Goal: Transaction & Acquisition: Purchase product/service

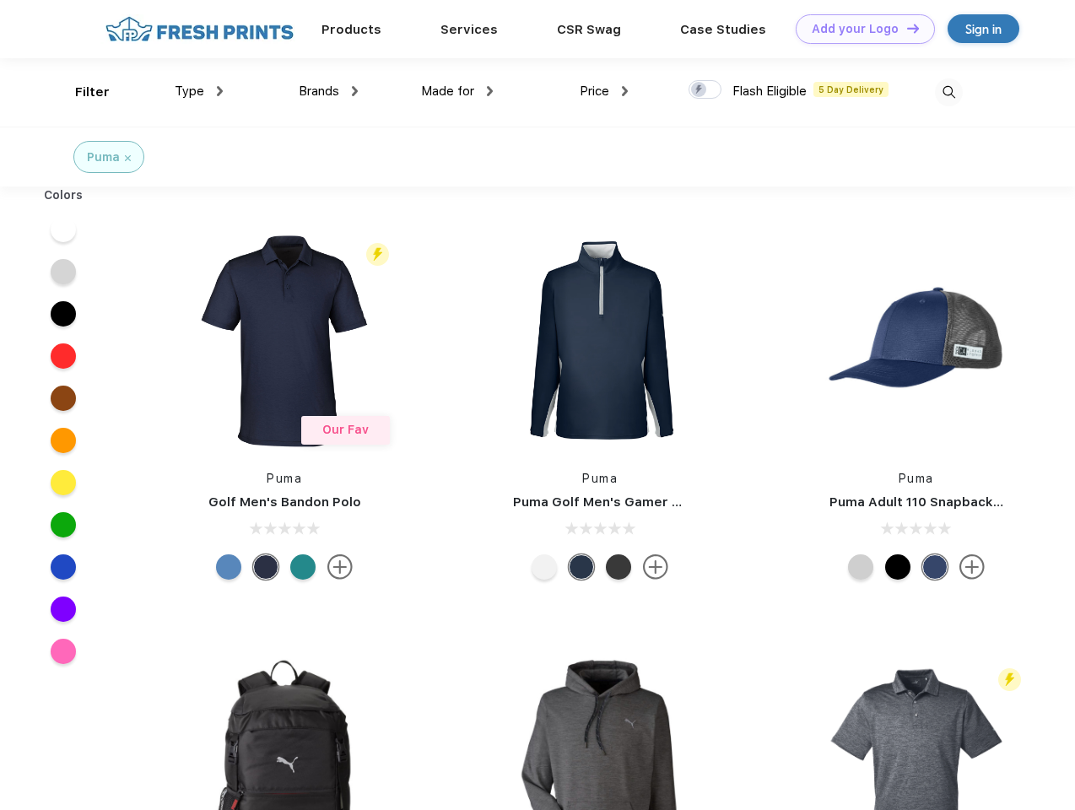
click at [859, 29] on link "Add your Logo Design Tool" at bounding box center [865, 29] width 139 height 30
click at [0, 0] on div "Design Tool" at bounding box center [0, 0] width 0 height 0
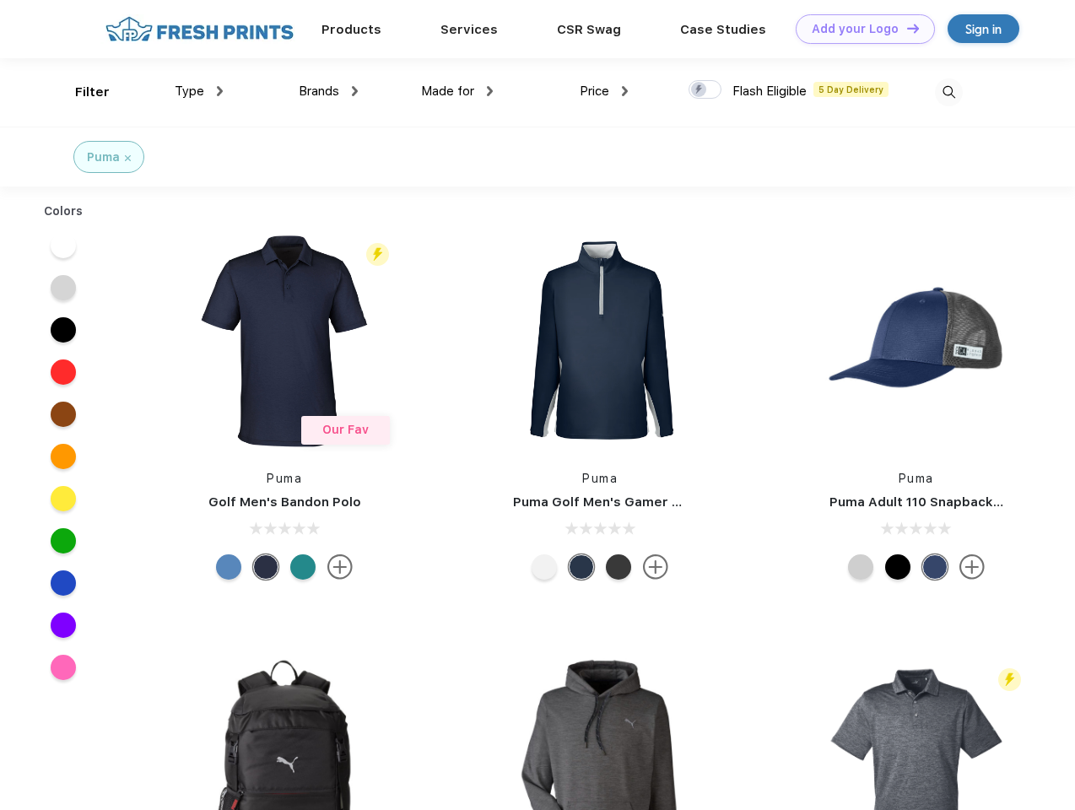
click at [906, 28] on link "Add your Logo Design Tool" at bounding box center [865, 29] width 139 height 30
click at [81, 92] on div "Filter" at bounding box center [92, 92] width 35 height 19
click at [199, 91] on span "Type" at bounding box center [190, 91] width 30 height 15
click at [328, 91] on span "Brands" at bounding box center [319, 91] width 41 height 15
click at [457, 91] on span "Made for" at bounding box center [447, 91] width 53 height 15
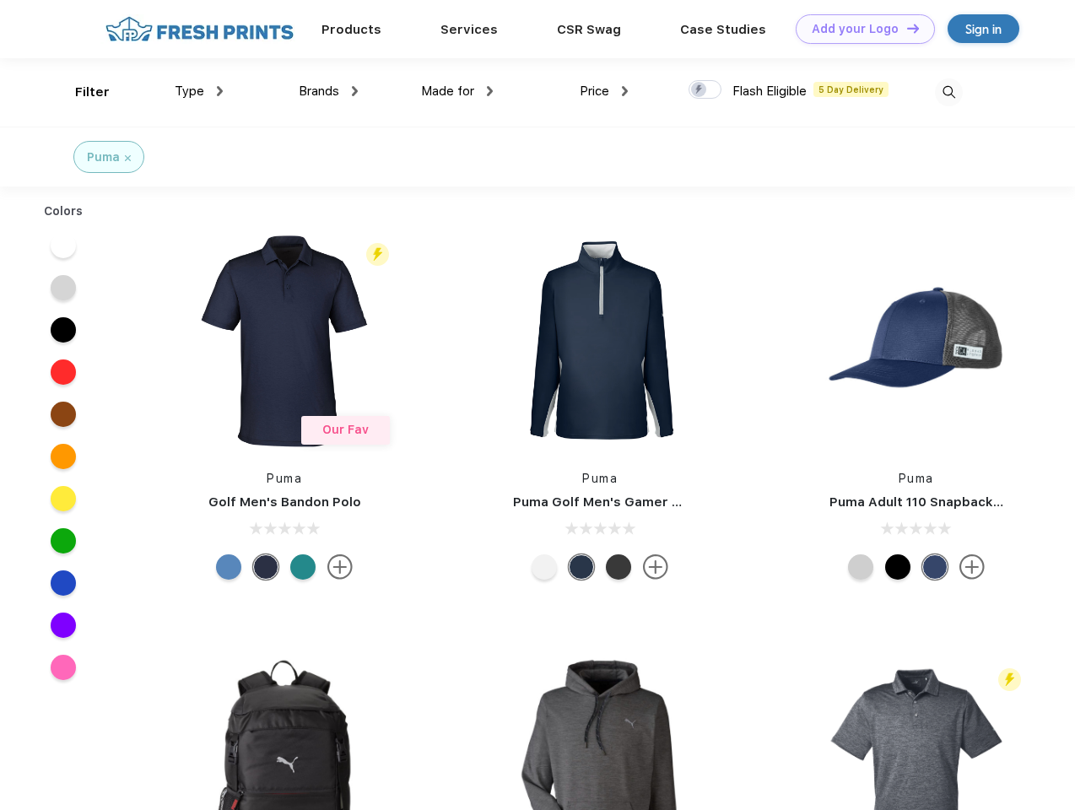
click at [604, 91] on span "Price" at bounding box center [595, 91] width 30 height 15
click at [706, 90] on div at bounding box center [705, 89] width 33 height 19
click at [700, 90] on input "checkbox" at bounding box center [694, 84] width 11 height 11
click at [949, 92] on img at bounding box center [949, 92] width 28 height 28
